Goal: Task Accomplishment & Management: Manage account settings

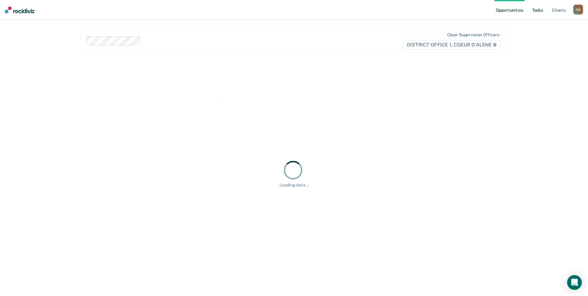
click at [538, 11] on link "Tasks" at bounding box center [538, 10] width 14 height 20
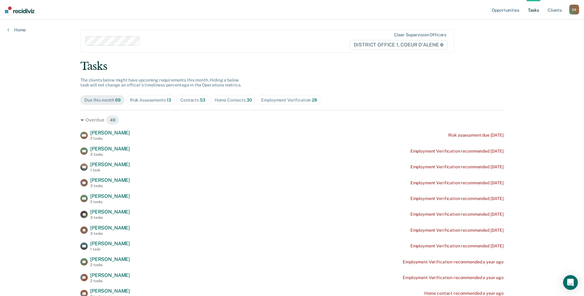
click at [194, 99] on div "Contacts 53" at bounding box center [192, 100] width 25 height 5
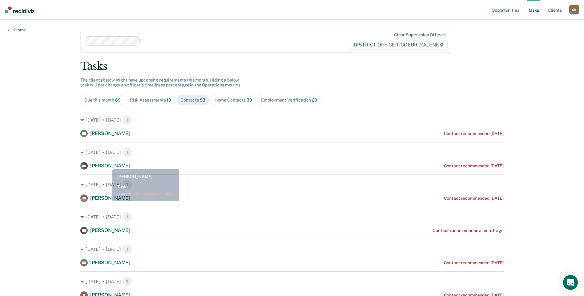
click at [108, 163] on span "[PERSON_NAME]" at bounding box center [110, 166] width 40 height 6
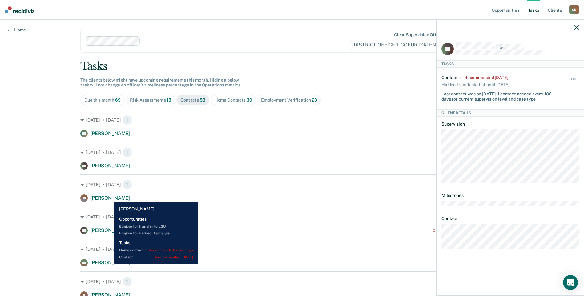
click at [110, 197] on span "[PERSON_NAME]" at bounding box center [110, 198] width 40 height 6
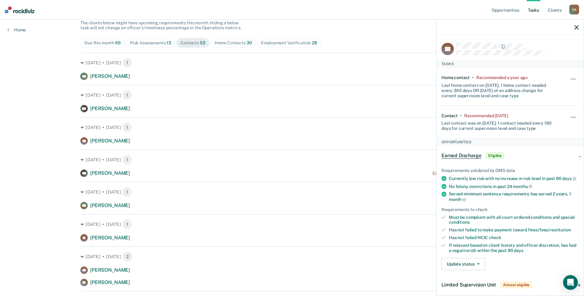
scroll to position [62, 0]
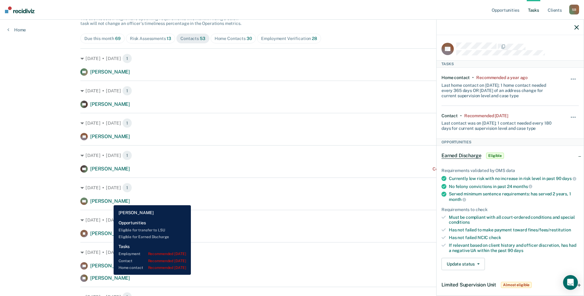
click at [109, 201] on span "[PERSON_NAME]" at bounding box center [110, 201] width 40 height 6
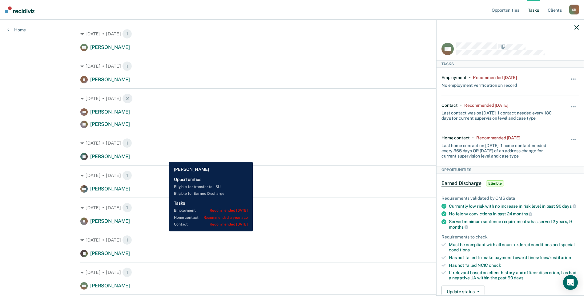
scroll to position [308, 0]
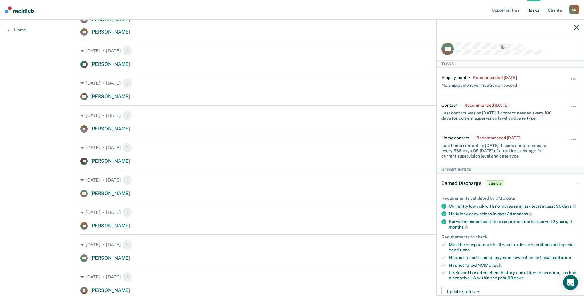
click at [576, 28] on icon "button" at bounding box center [576, 27] width 4 height 4
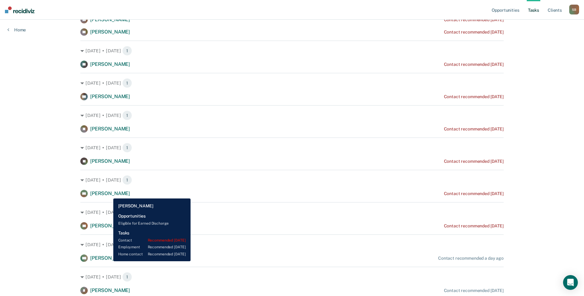
click at [109, 194] on span "[PERSON_NAME]" at bounding box center [110, 194] width 40 height 6
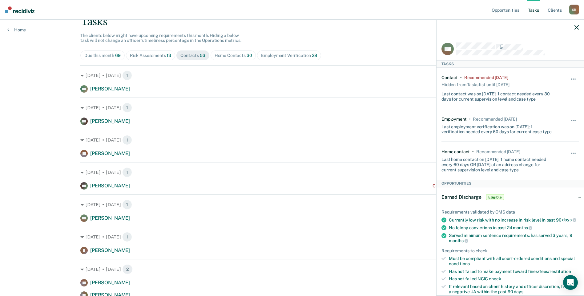
scroll to position [0, 0]
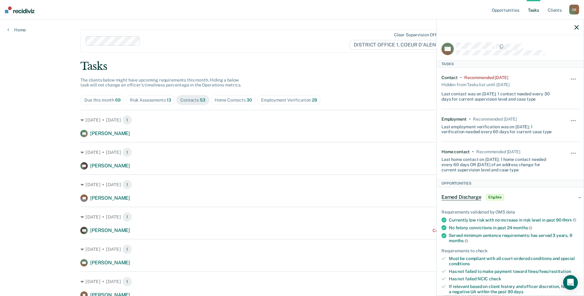
click at [577, 27] on icon "button" at bounding box center [576, 27] width 4 height 4
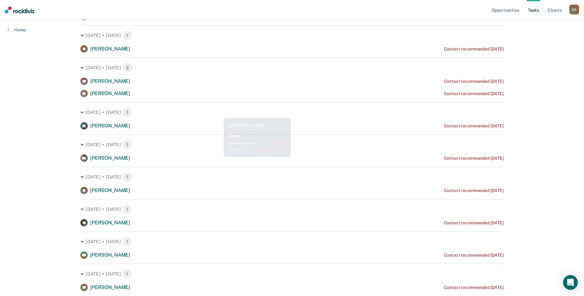
scroll to position [308, 0]
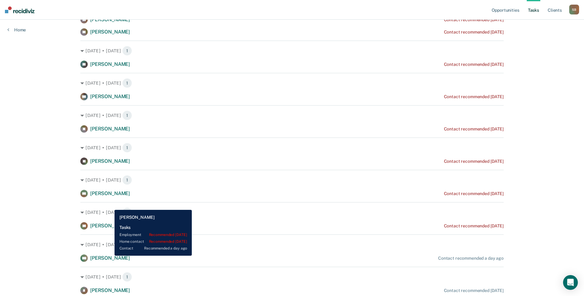
click at [110, 256] on span "[PERSON_NAME]" at bounding box center [110, 258] width 40 height 6
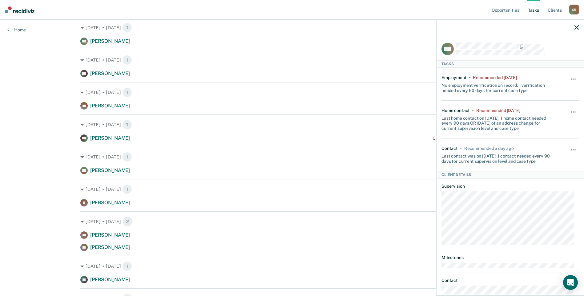
scroll to position [0, 0]
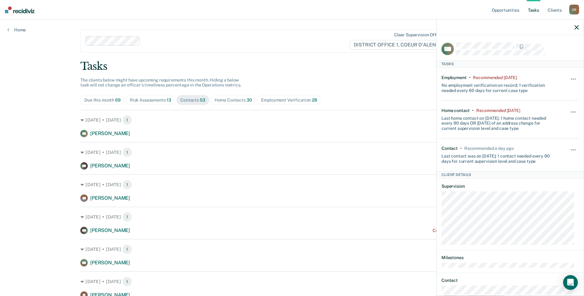
click at [576, 28] on icon "button" at bounding box center [576, 27] width 4 height 4
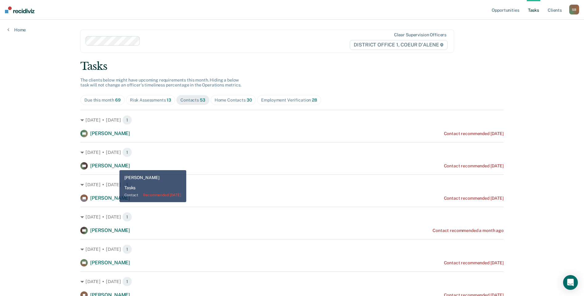
click at [115, 166] on span "[PERSON_NAME]" at bounding box center [110, 166] width 40 height 6
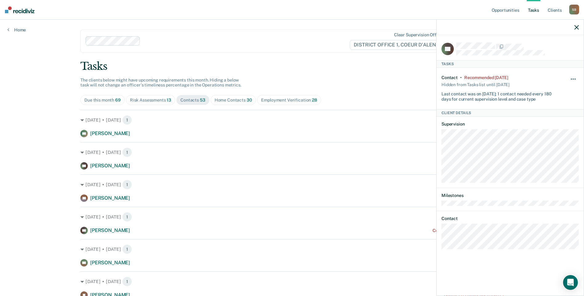
click at [572, 78] on button "button" at bounding box center [573, 82] width 10 height 10
click at [553, 109] on button "7 days" at bounding box center [556, 109] width 44 height 10
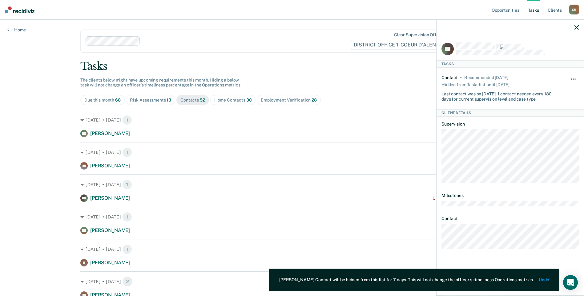
click at [571, 78] on span "button" at bounding box center [571, 78] width 1 height 1
click at [548, 97] on button "Unhide" at bounding box center [556, 96] width 34 height 10
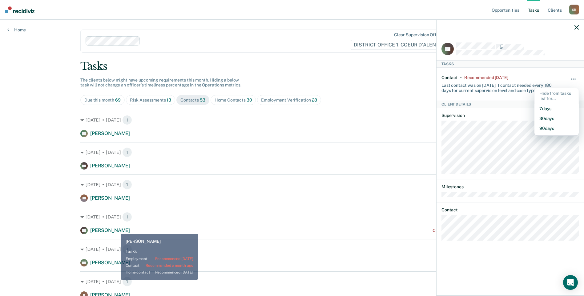
click at [116, 229] on span "[PERSON_NAME]" at bounding box center [110, 230] width 40 height 6
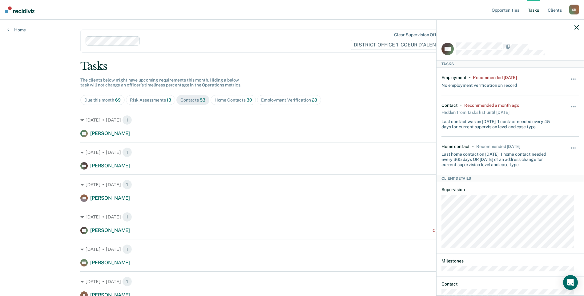
scroll to position [46, 0]
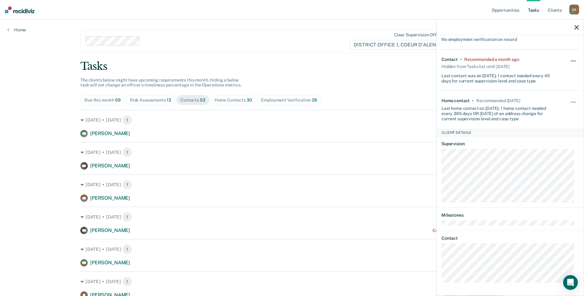
click at [569, 59] on button "button" at bounding box center [573, 64] width 10 height 10
click at [554, 88] on button "7 days" at bounding box center [556, 91] width 44 height 10
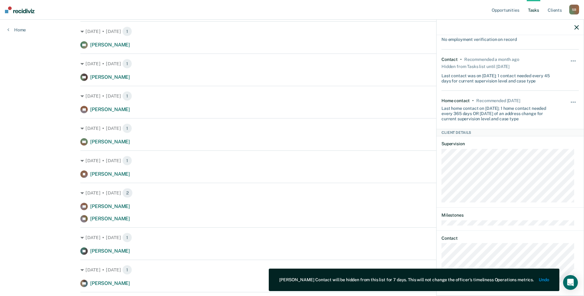
scroll to position [92, 0]
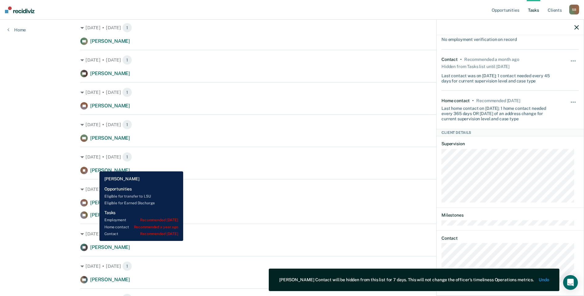
click at [95, 167] on div "[PERSON_NAME]" at bounding box center [105, 170] width 50 height 7
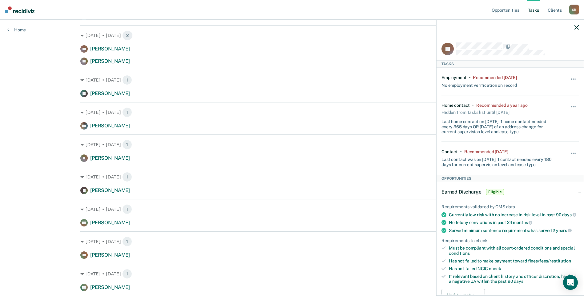
scroll to position [185, 0]
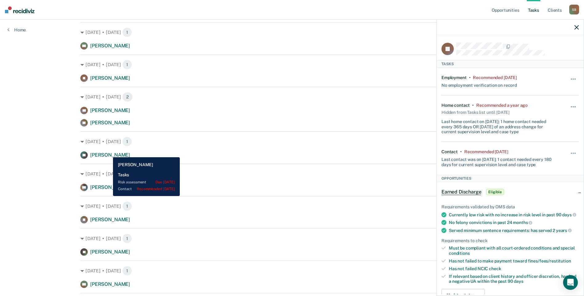
click at [108, 153] on span "[PERSON_NAME]" at bounding box center [110, 155] width 40 height 6
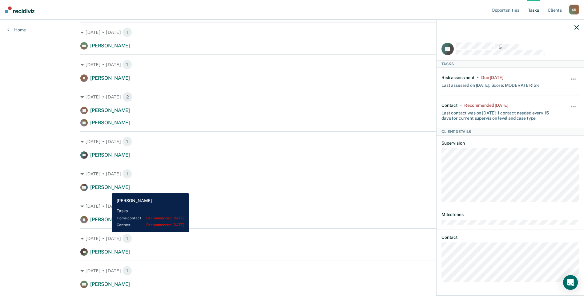
click at [107, 189] on span "[PERSON_NAME]" at bounding box center [110, 187] width 40 height 6
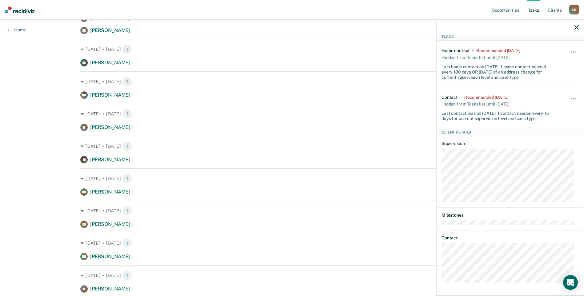
scroll to position [0, 0]
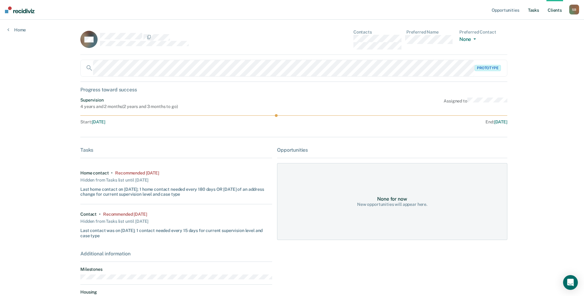
click at [535, 10] on link "Tasks" at bounding box center [534, 10] width 14 height 20
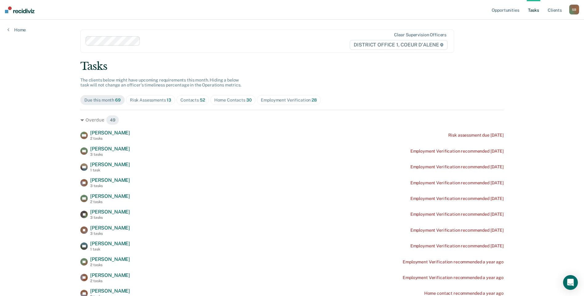
click at [195, 102] on div "Contacts 52" at bounding box center [192, 100] width 25 height 5
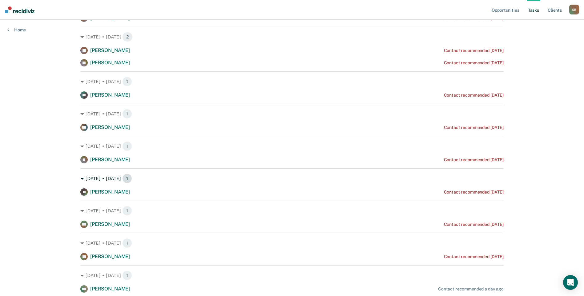
scroll to position [246, 0]
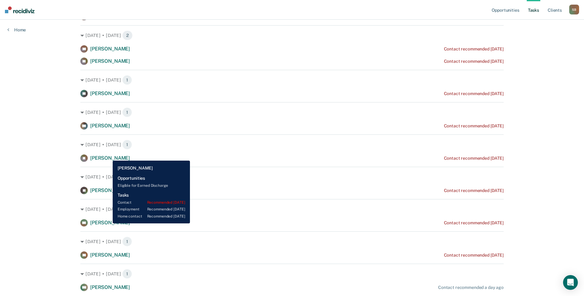
click at [108, 156] on span "[PERSON_NAME]" at bounding box center [110, 158] width 40 height 6
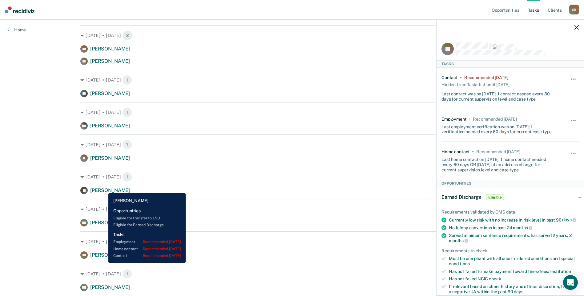
click at [104, 189] on span "[PERSON_NAME]" at bounding box center [110, 190] width 40 height 6
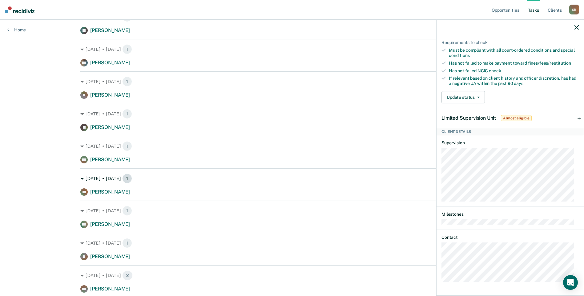
scroll to position [339, 0]
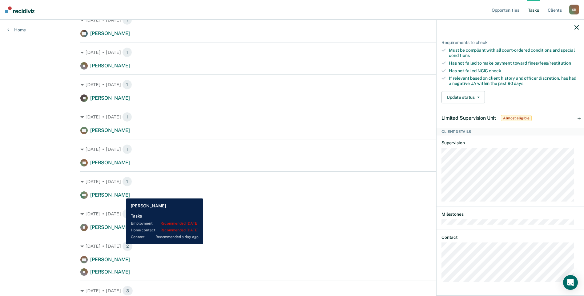
click at [121, 194] on span "[PERSON_NAME]" at bounding box center [110, 195] width 40 height 6
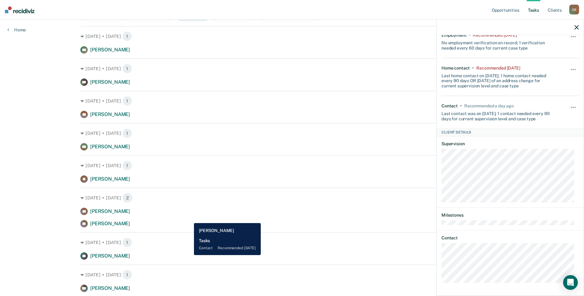
scroll to position [0, 0]
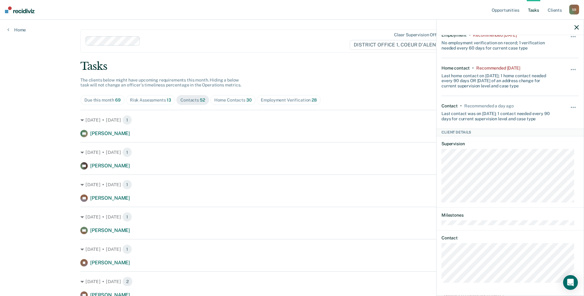
click at [573, 27] on div at bounding box center [509, 27] width 147 height 15
